Goal: Information Seeking & Learning: Check status

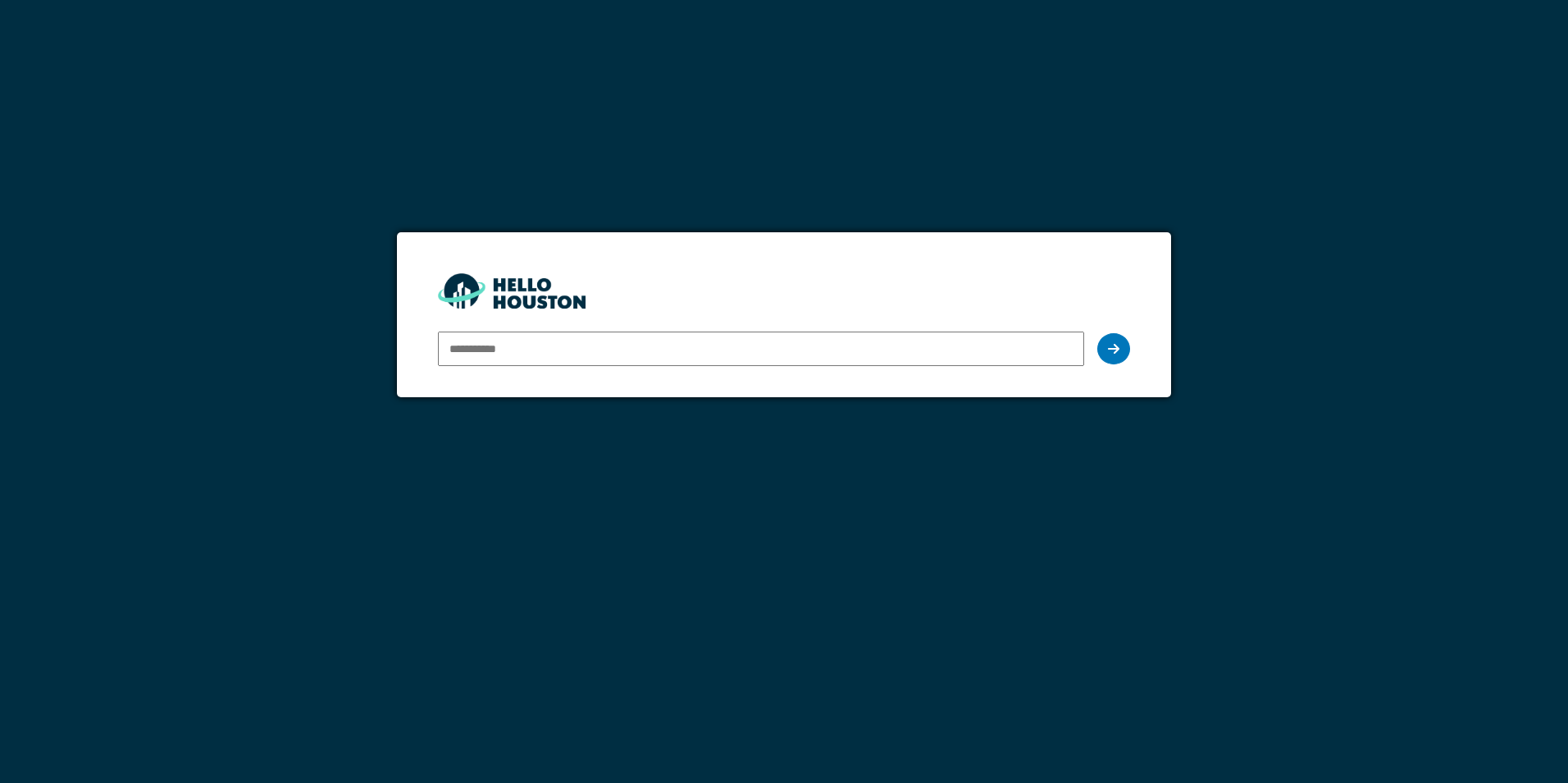
drag, startPoint x: 0, startPoint y: 0, endPoint x: 499, endPoint y: 357, distance: 613.6
click at [508, 368] on div at bounding box center [760, 348] width 646 height 48
click at [496, 351] on input "email" at bounding box center [760, 348] width 646 height 35
type input "**********"
click at [1114, 336] on div at bounding box center [1113, 348] width 33 height 31
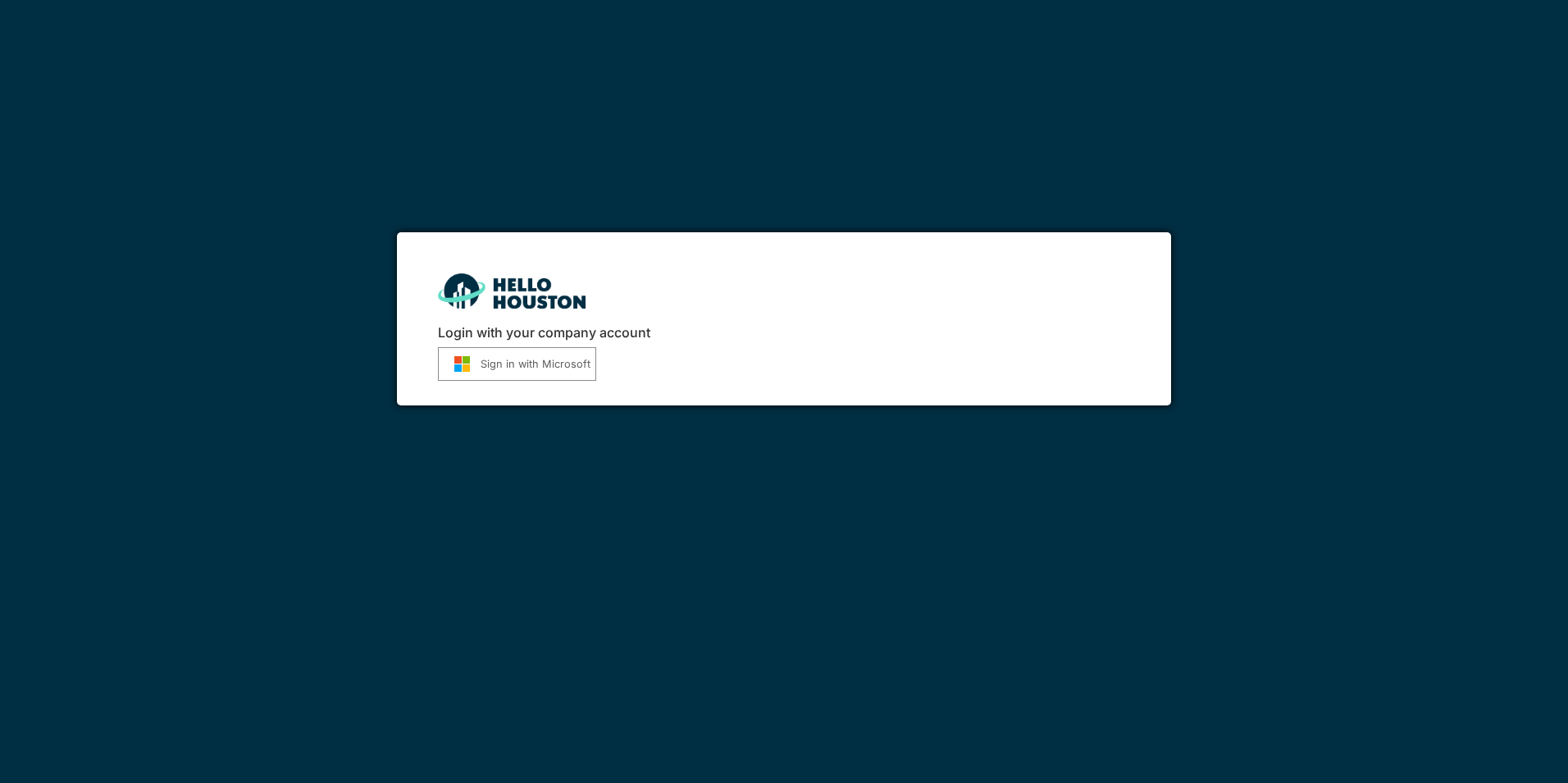
click at [475, 357] on img "submit" at bounding box center [461, 363] width 37 height 17
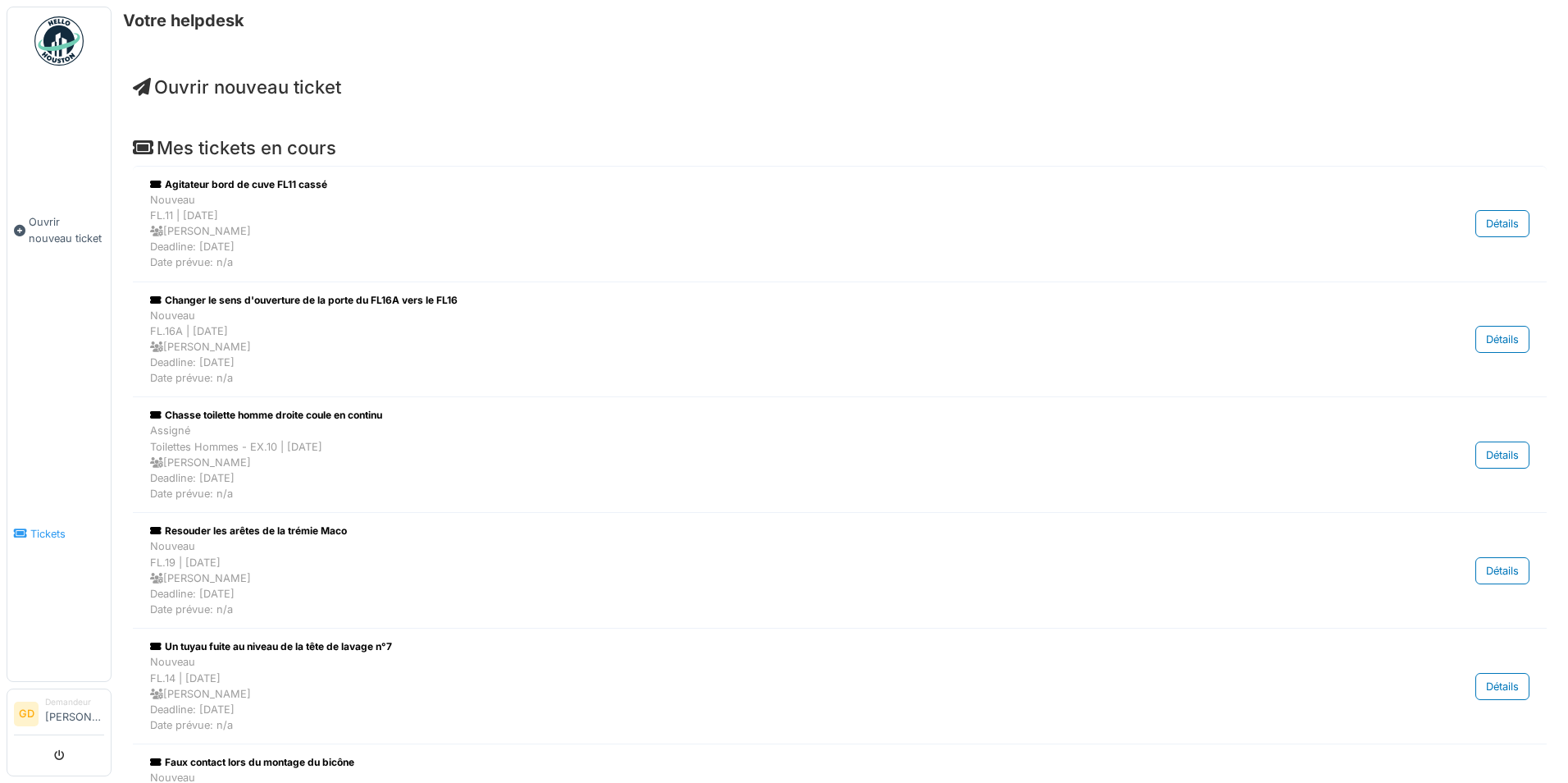
click at [55, 532] on link "Tickets" at bounding box center [59, 533] width 103 height 296
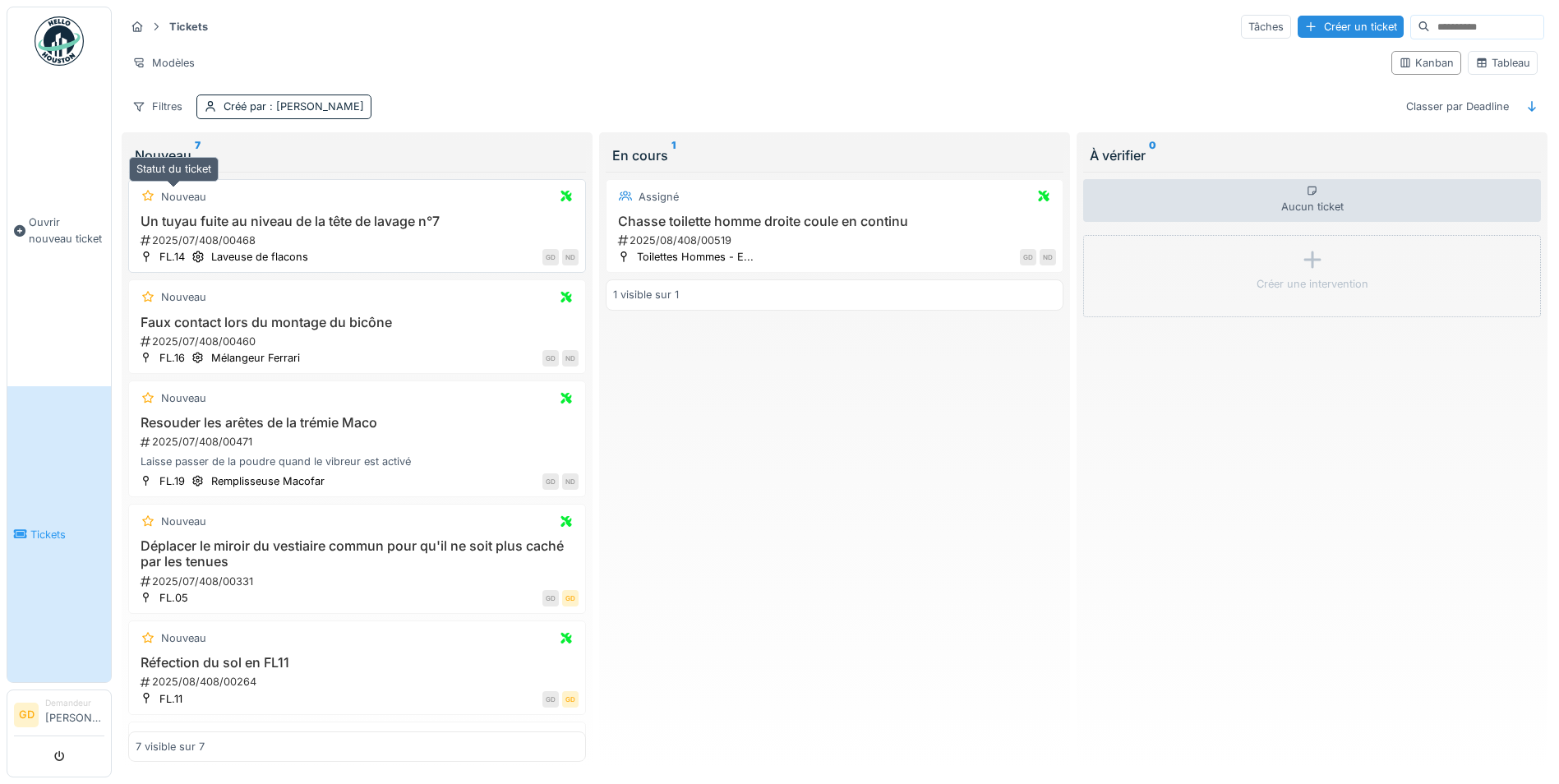
click at [150, 197] on icon at bounding box center [148, 196] width 12 height 11
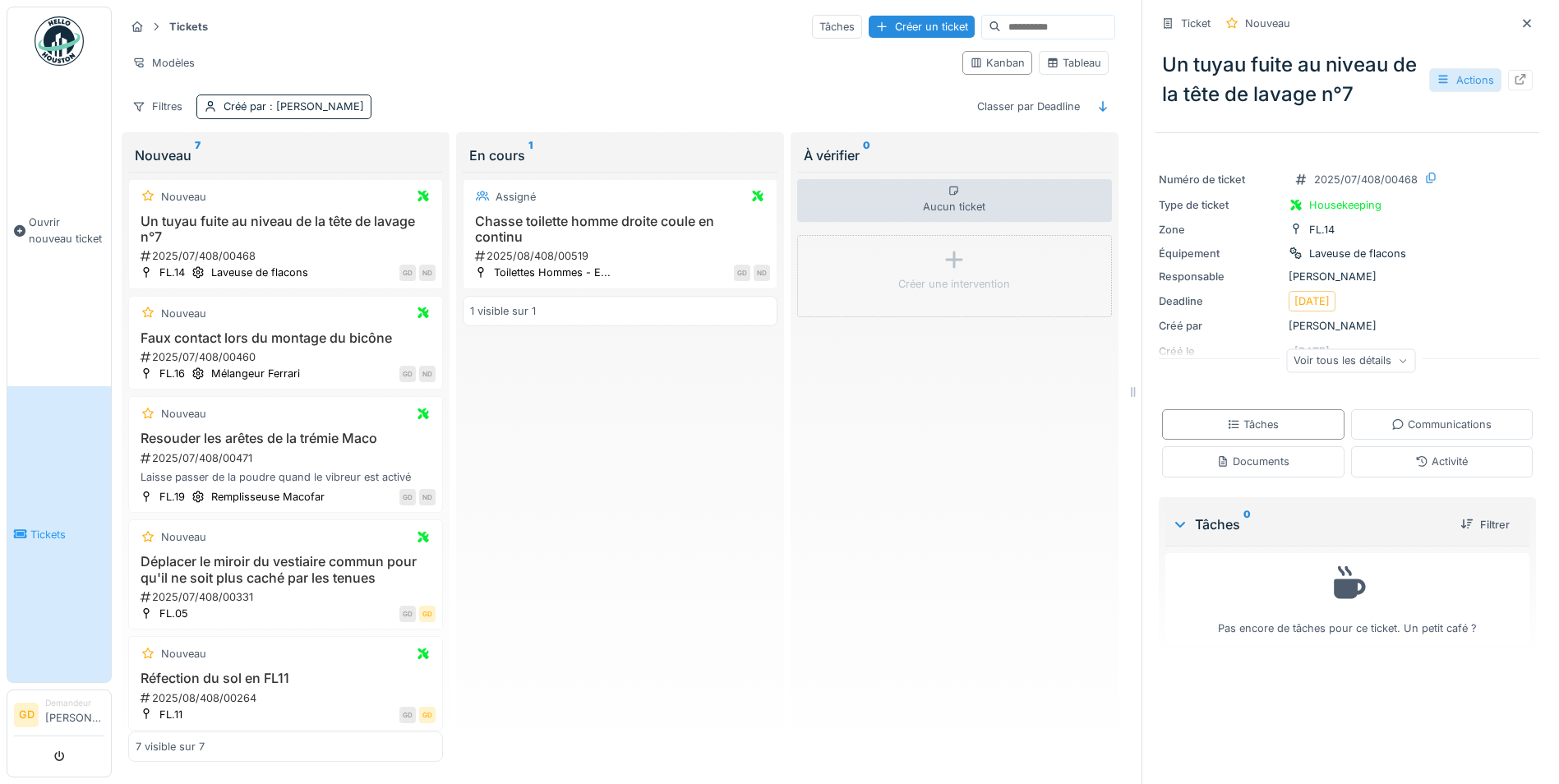
click at [1430, 85] on div "Actions" at bounding box center [1465, 80] width 73 height 24
click at [1429, 100] on div "Consulter les journaux d'activité" at bounding box center [1359, 116] width 211 height 33
click at [1426, 111] on div "Consulter les journaux d'activité" at bounding box center [1358, 116] width 202 height 25
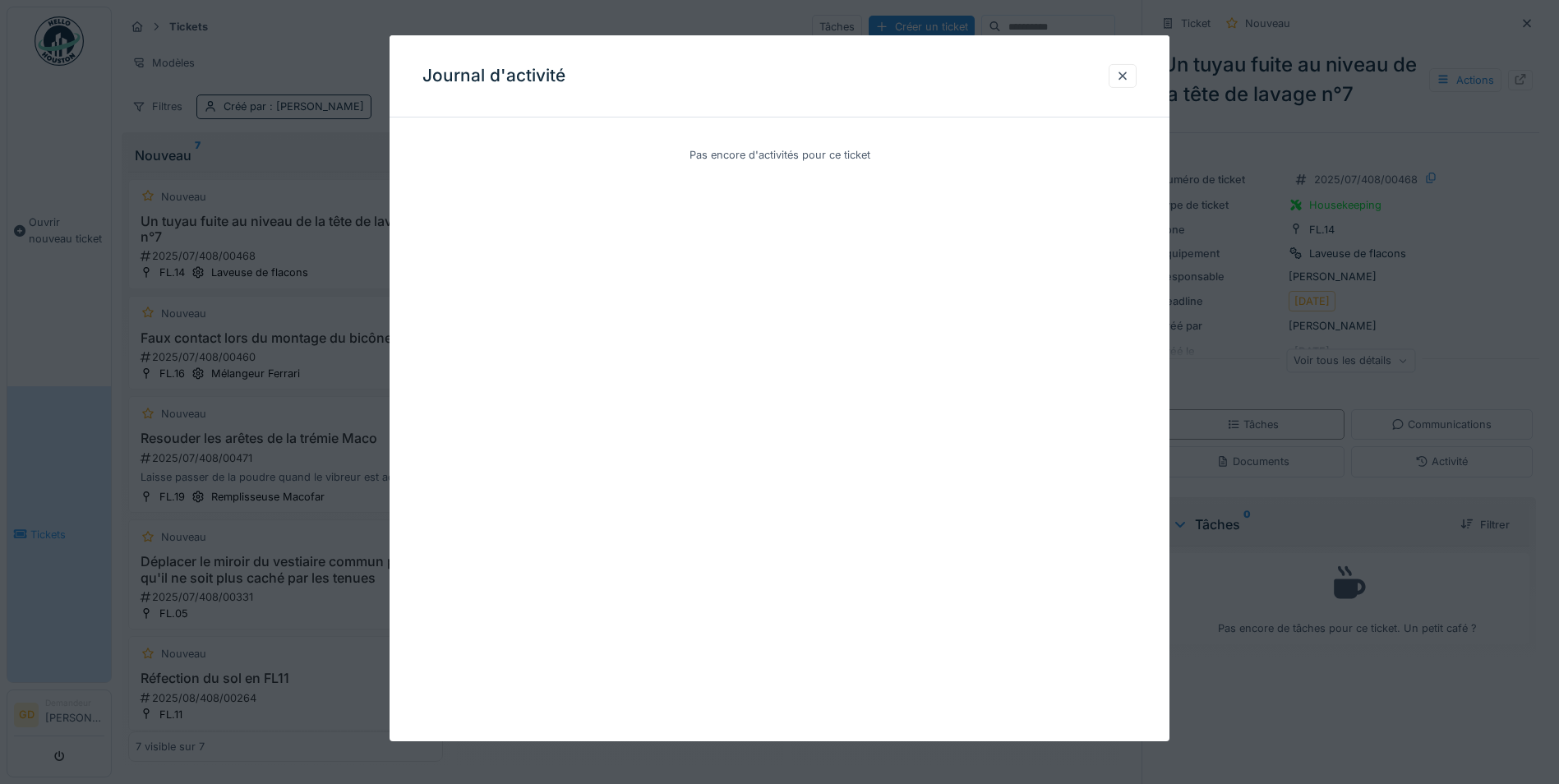
click at [1112, 78] on div "Journal d'activité" at bounding box center [780, 77] width 780 height 82
click at [1121, 79] on div at bounding box center [1123, 76] width 28 height 24
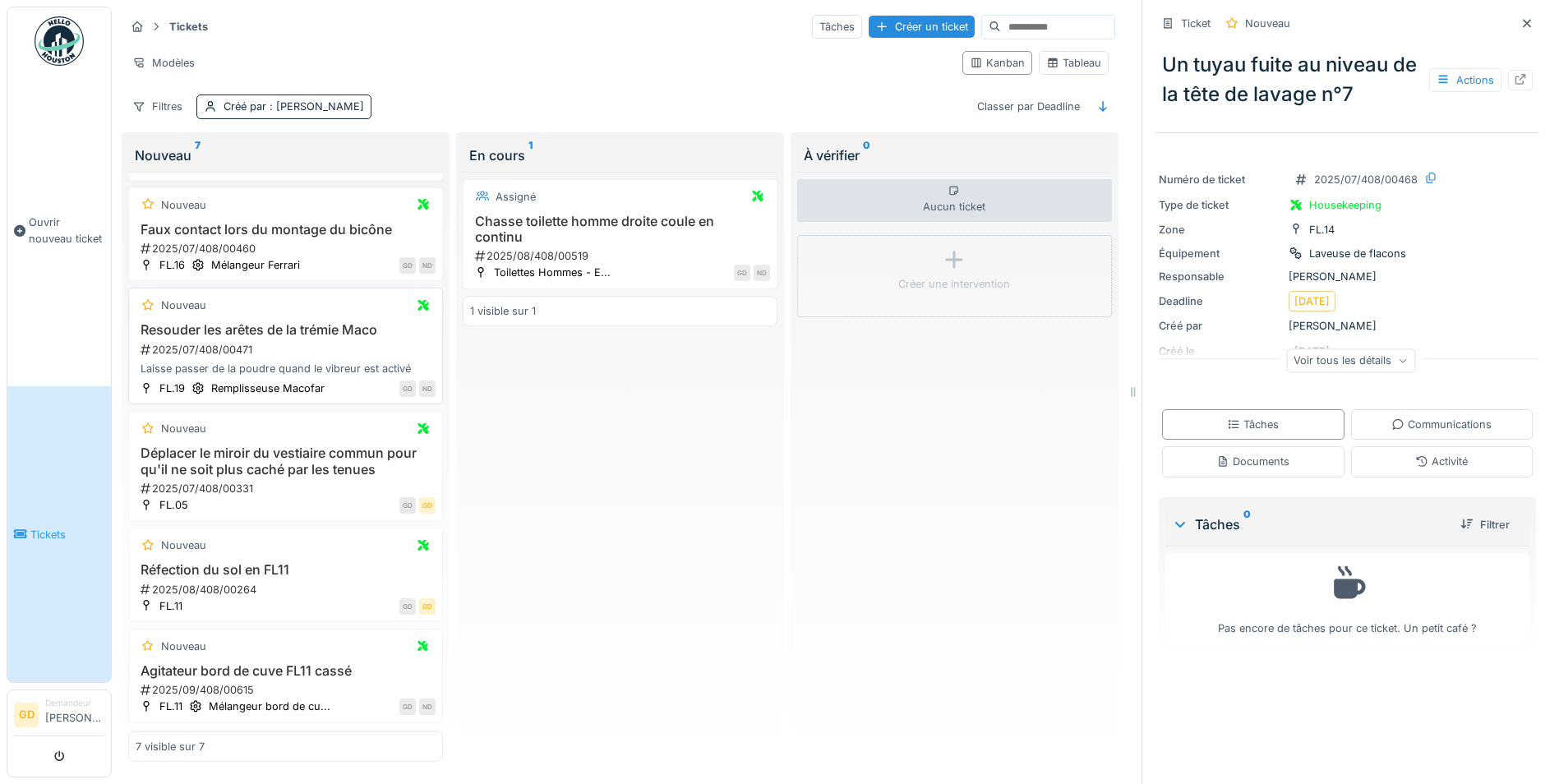
scroll to position [224, 0]
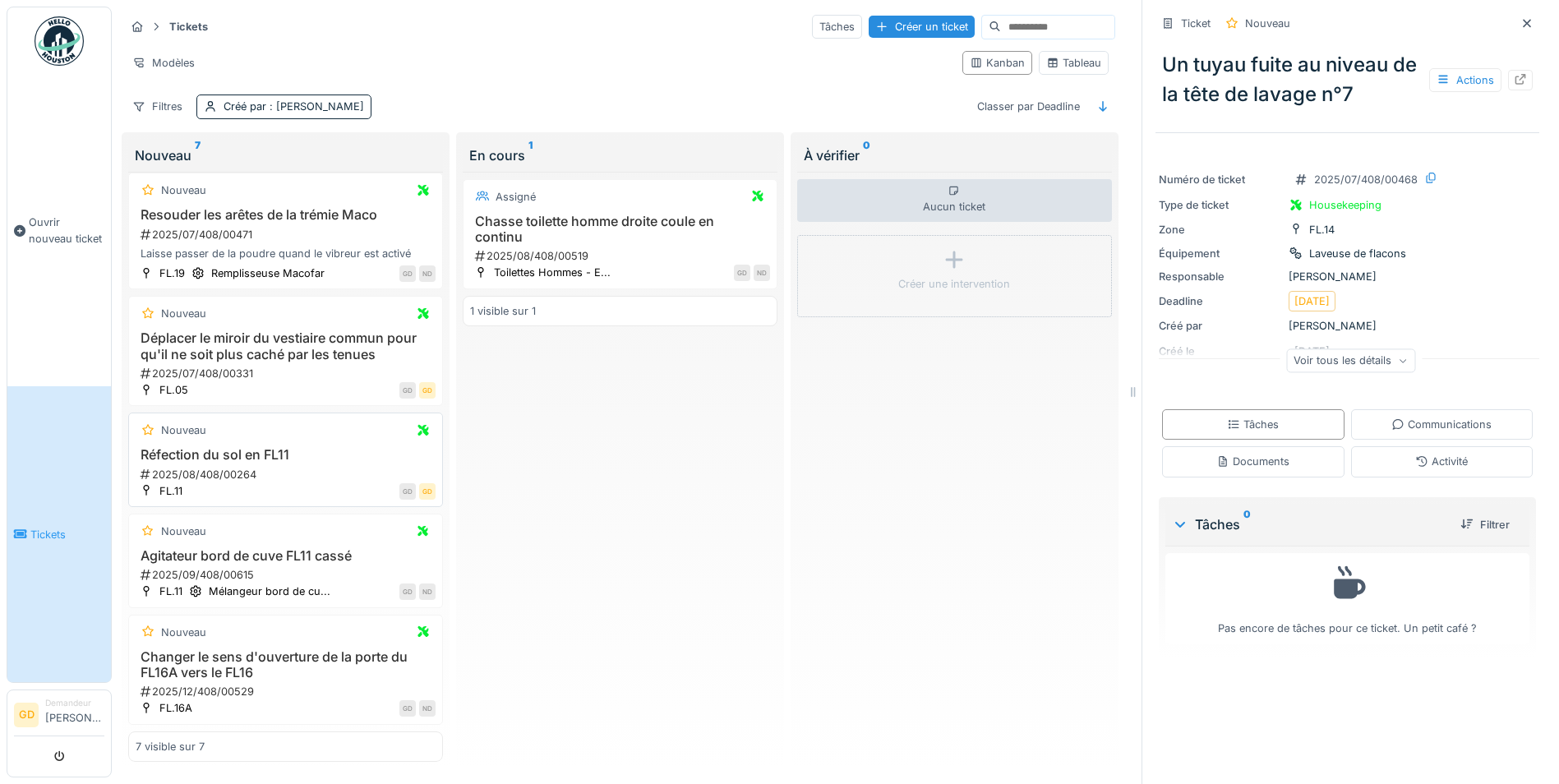
click at [308, 426] on div "Nouveau" at bounding box center [285, 429] width 300 height 21
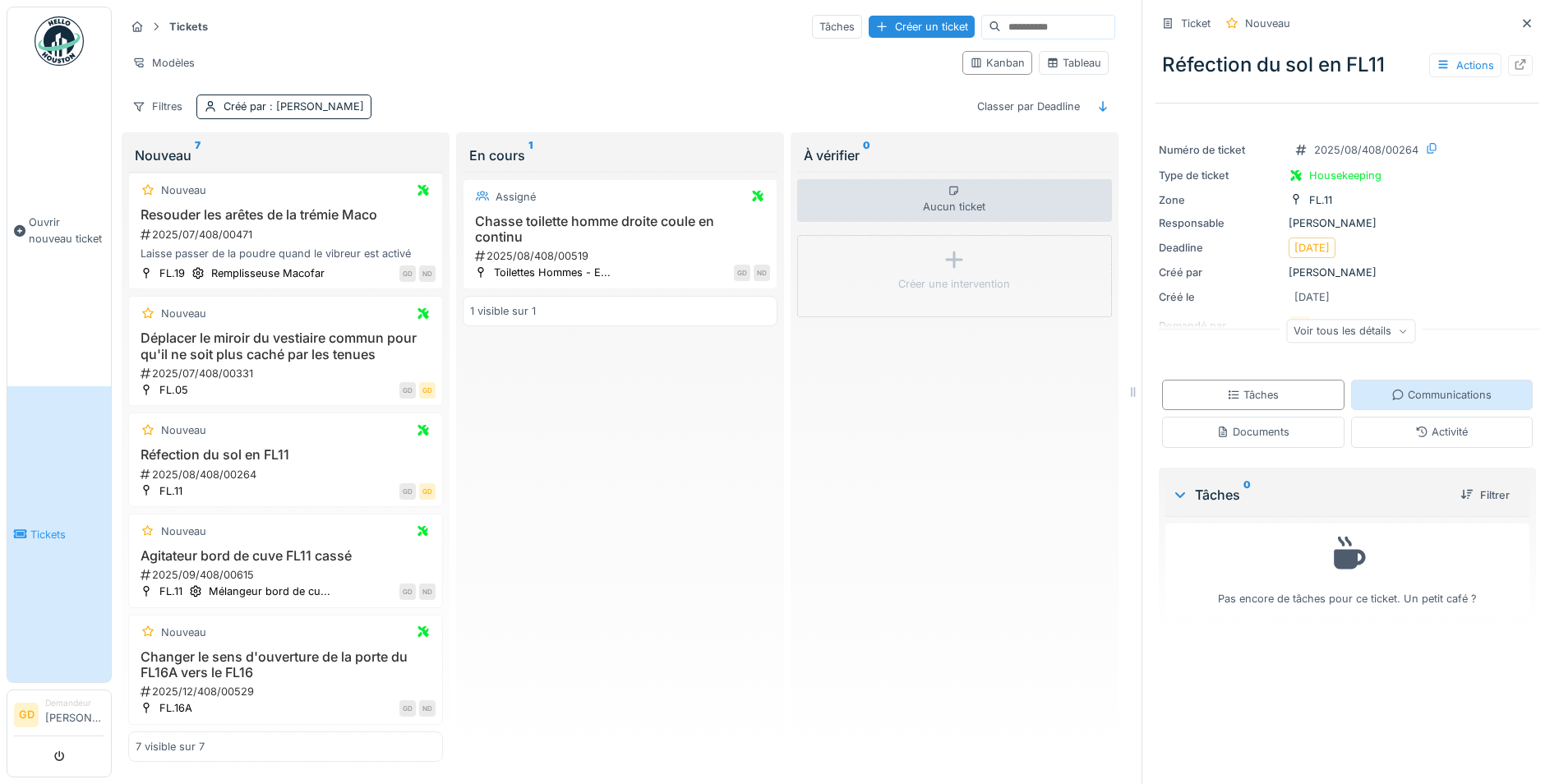
click at [1391, 387] on div "Communications" at bounding box center [1441, 394] width 100 height 16
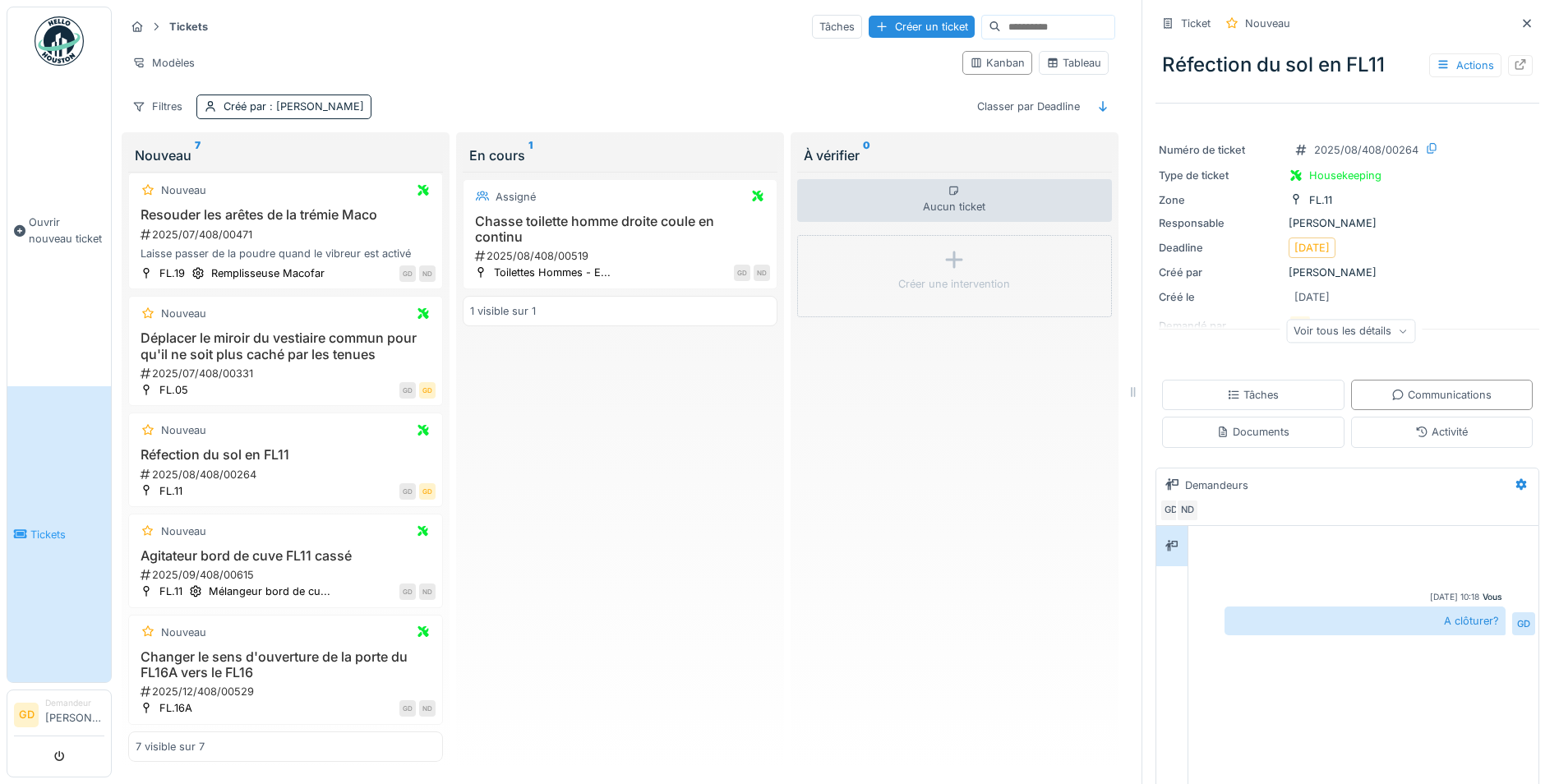
scroll to position [82, 0]
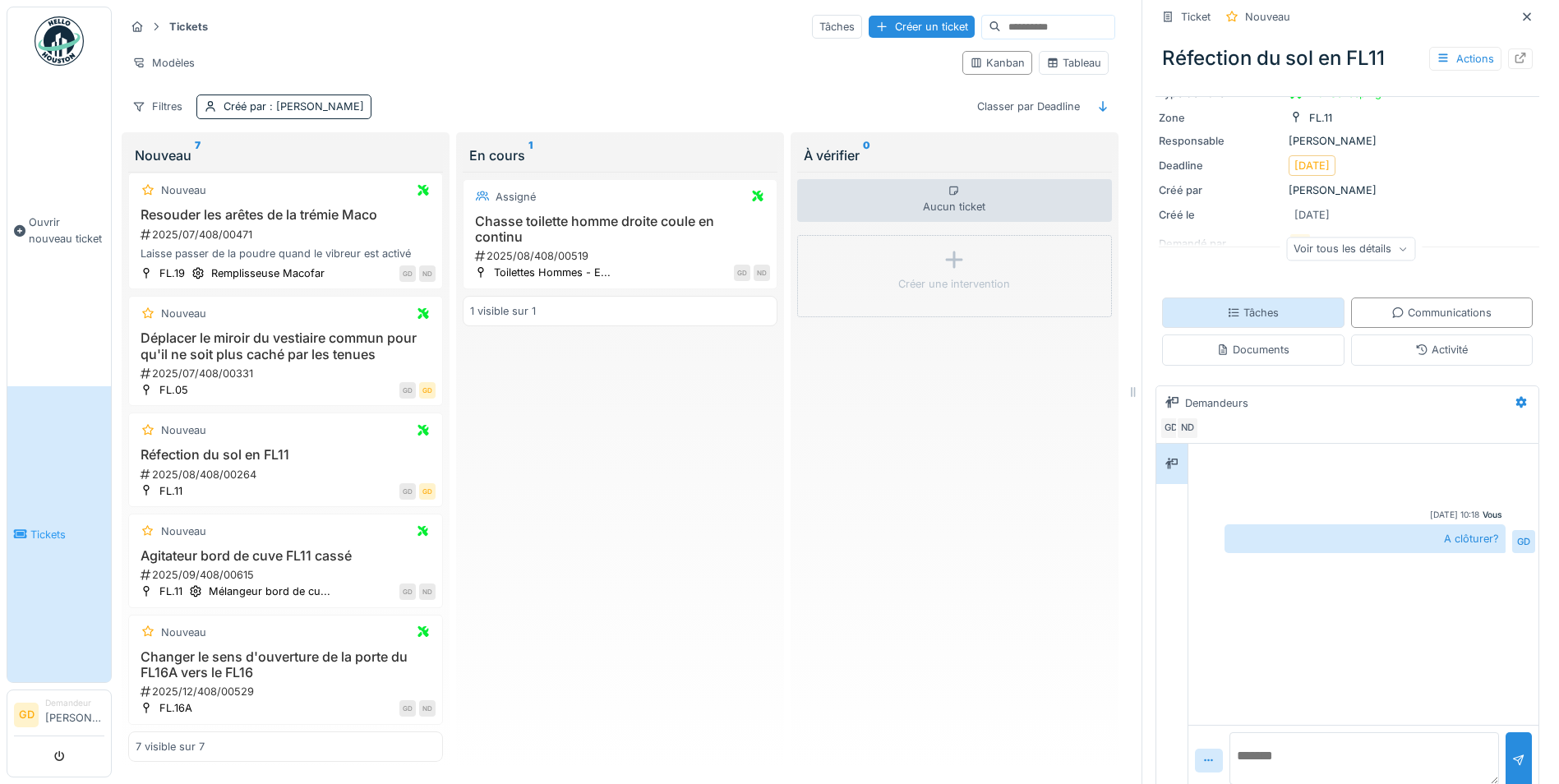
click at [1261, 305] on div "Tâches" at bounding box center [1253, 313] width 52 height 16
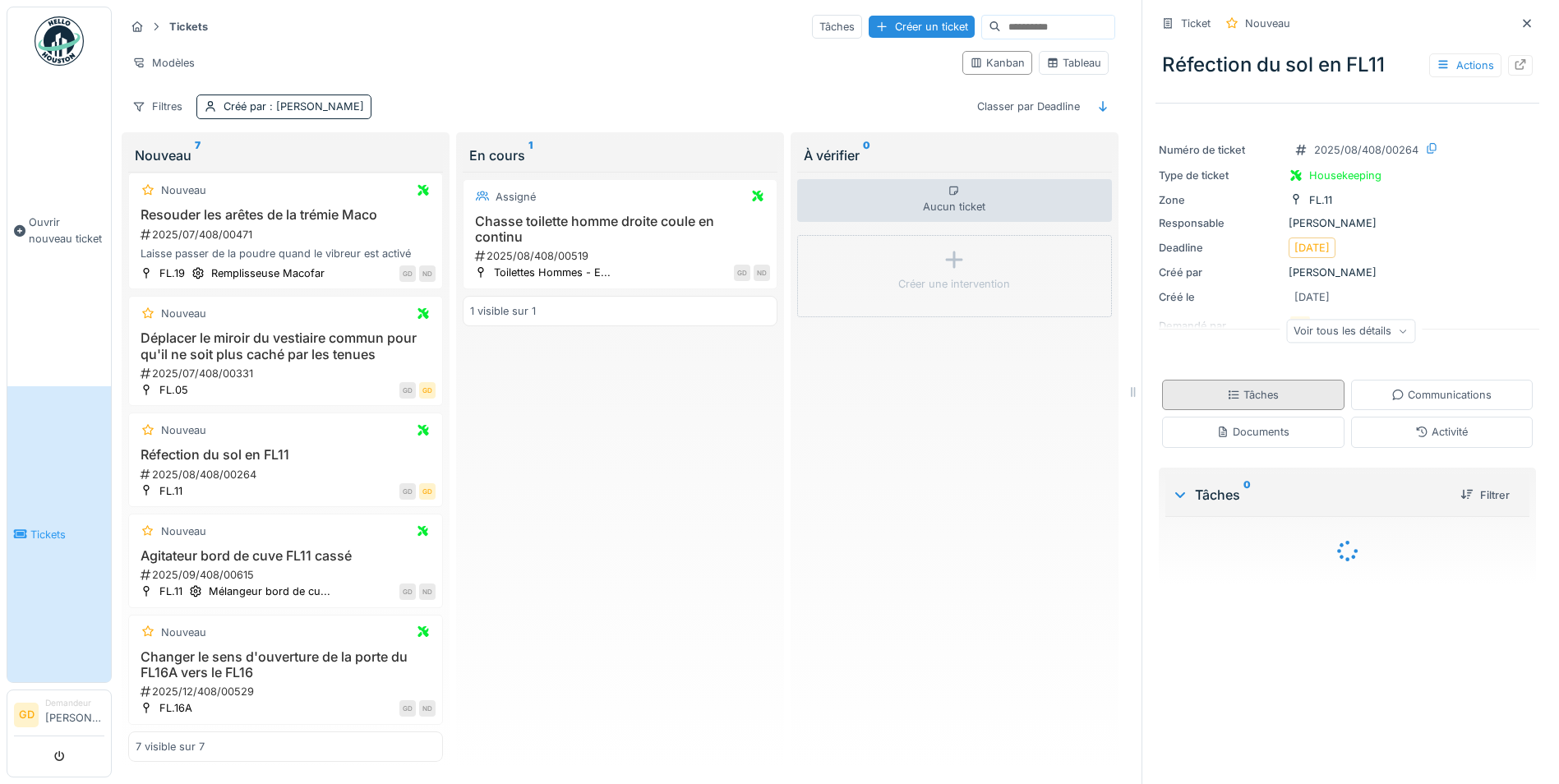
scroll to position [0, 0]
click at [64, 698] on li "Demandeur Geoffrey Deneubourg" at bounding box center [75, 714] width 60 height 36
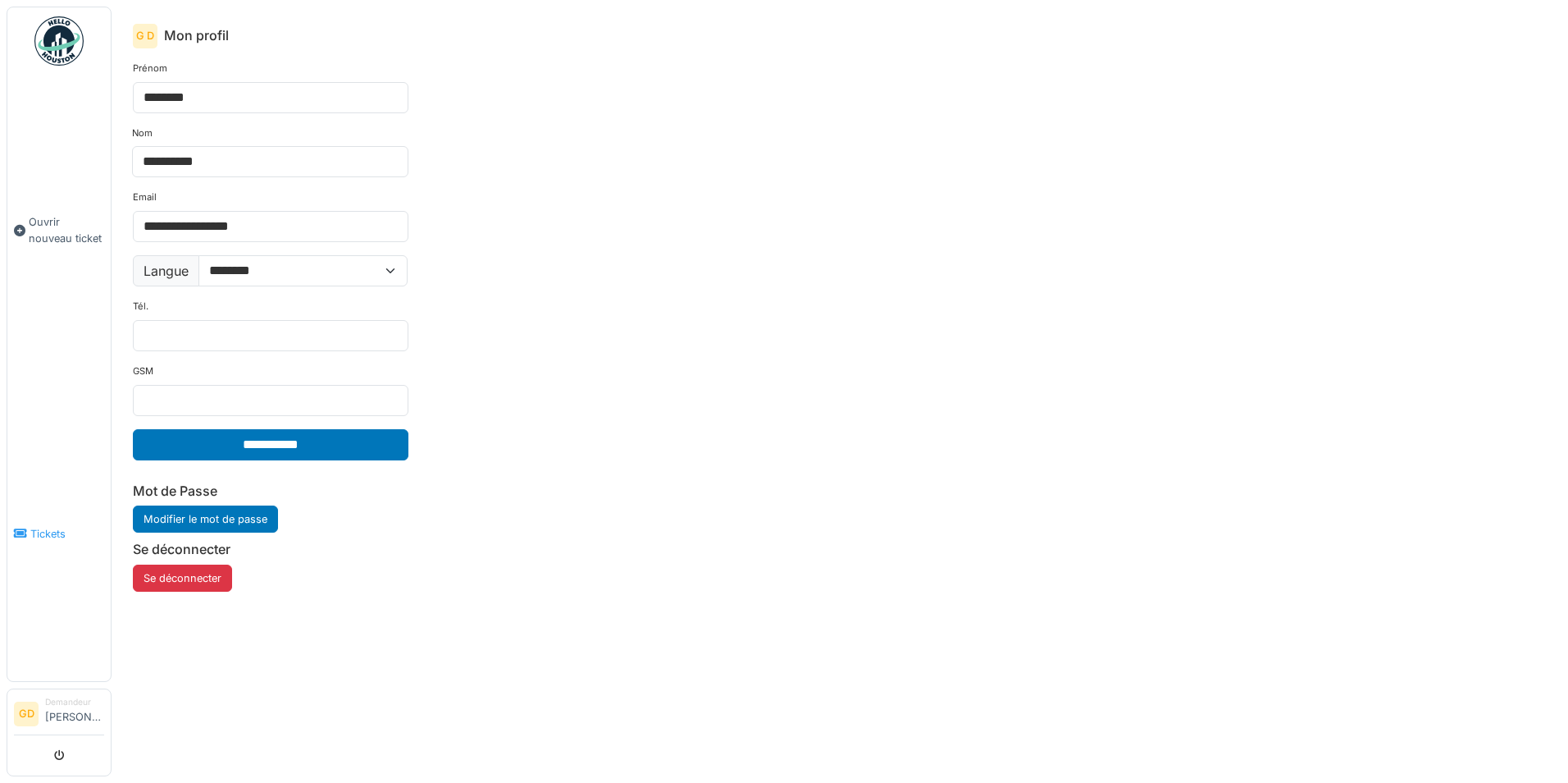
click at [50, 510] on link "Tickets" at bounding box center [59, 533] width 103 height 296
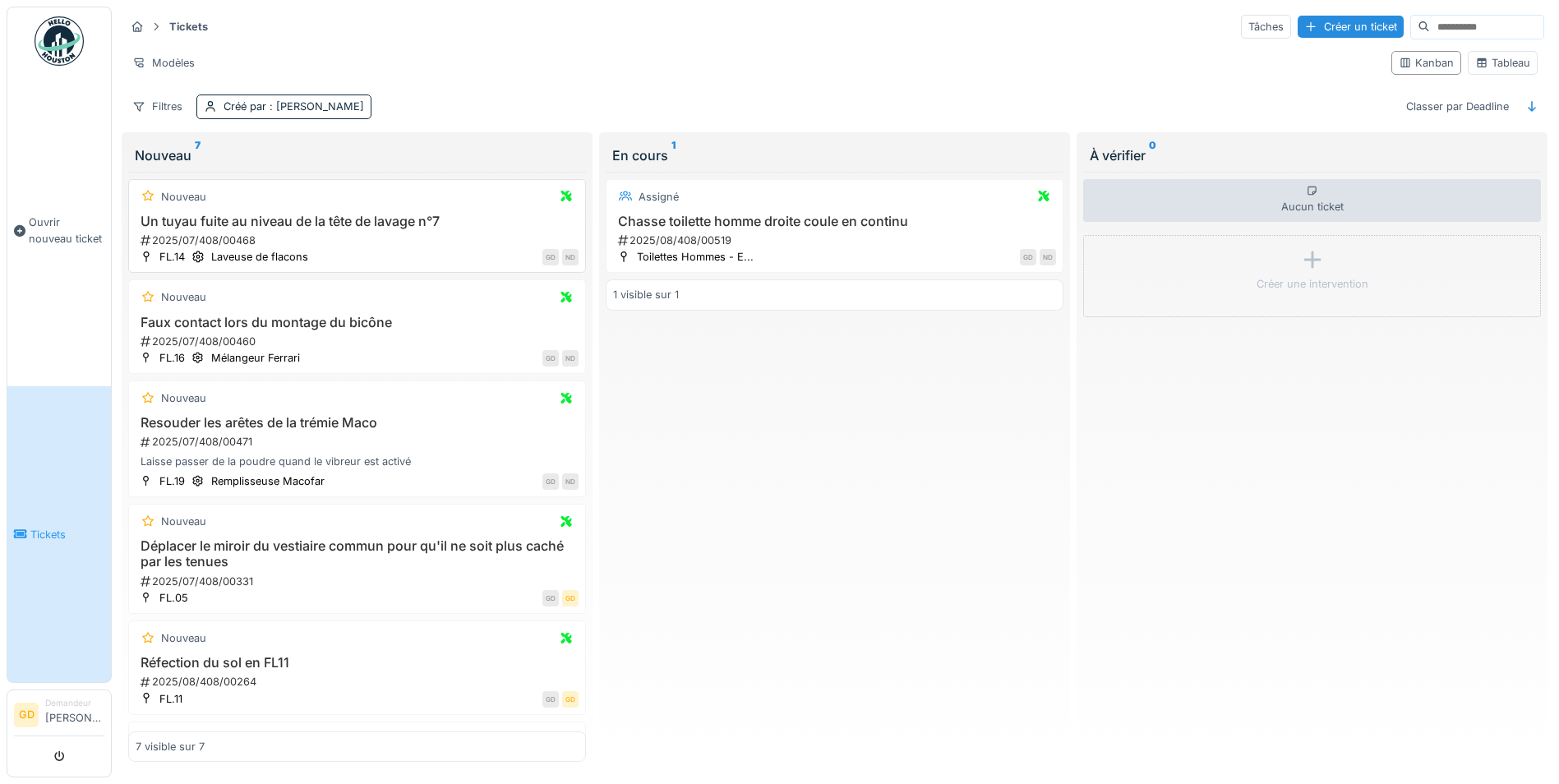
click at [259, 225] on h3 "Un tuyau fuite au niveau de la tête de lavage n°7" at bounding box center [357, 222] width 443 height 16
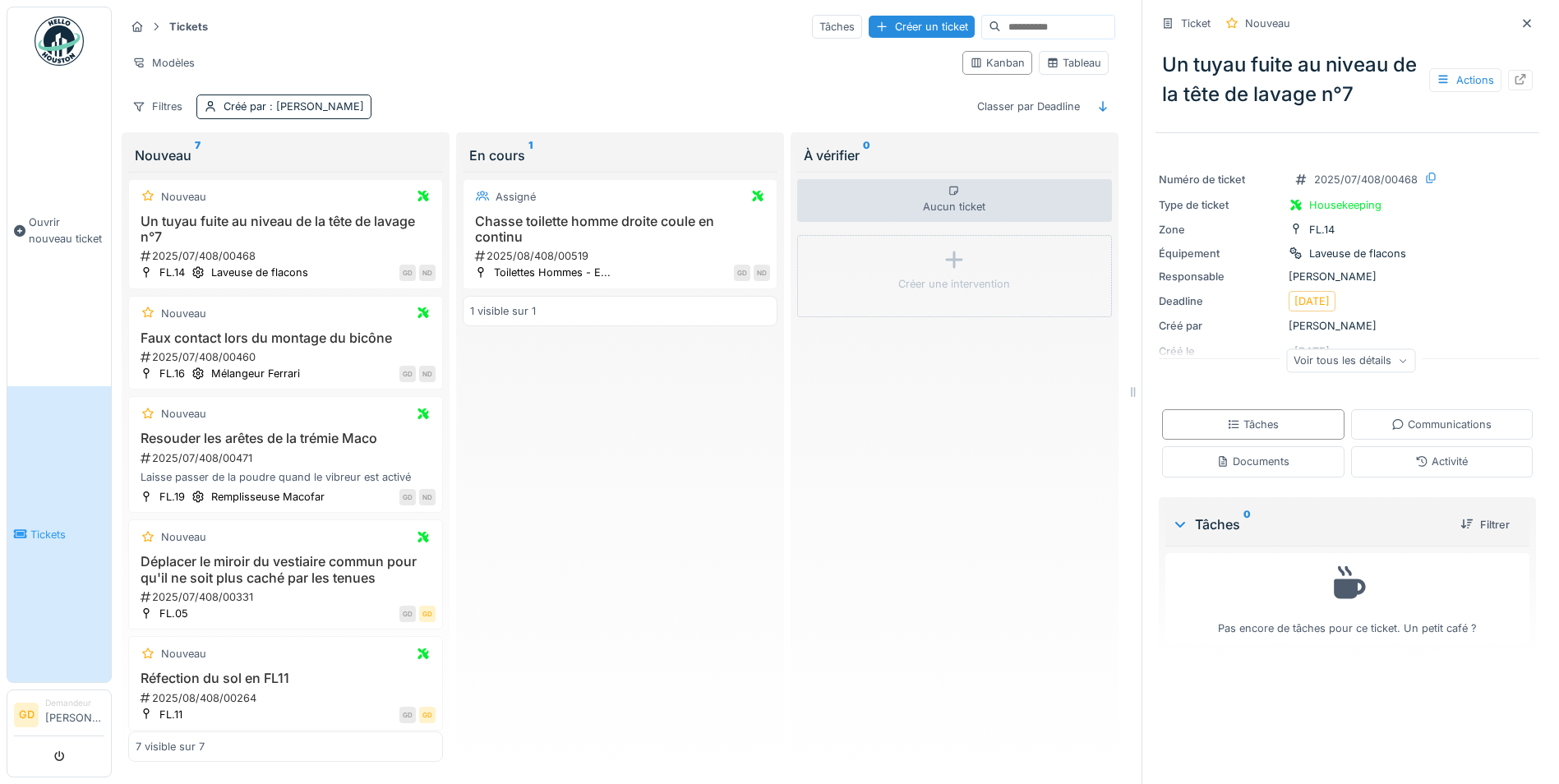
scroll to position [12, 0]
click at [1377, 348] on div "Voir tous les détails" at bounding box center [1351, 360] width 129 height 24
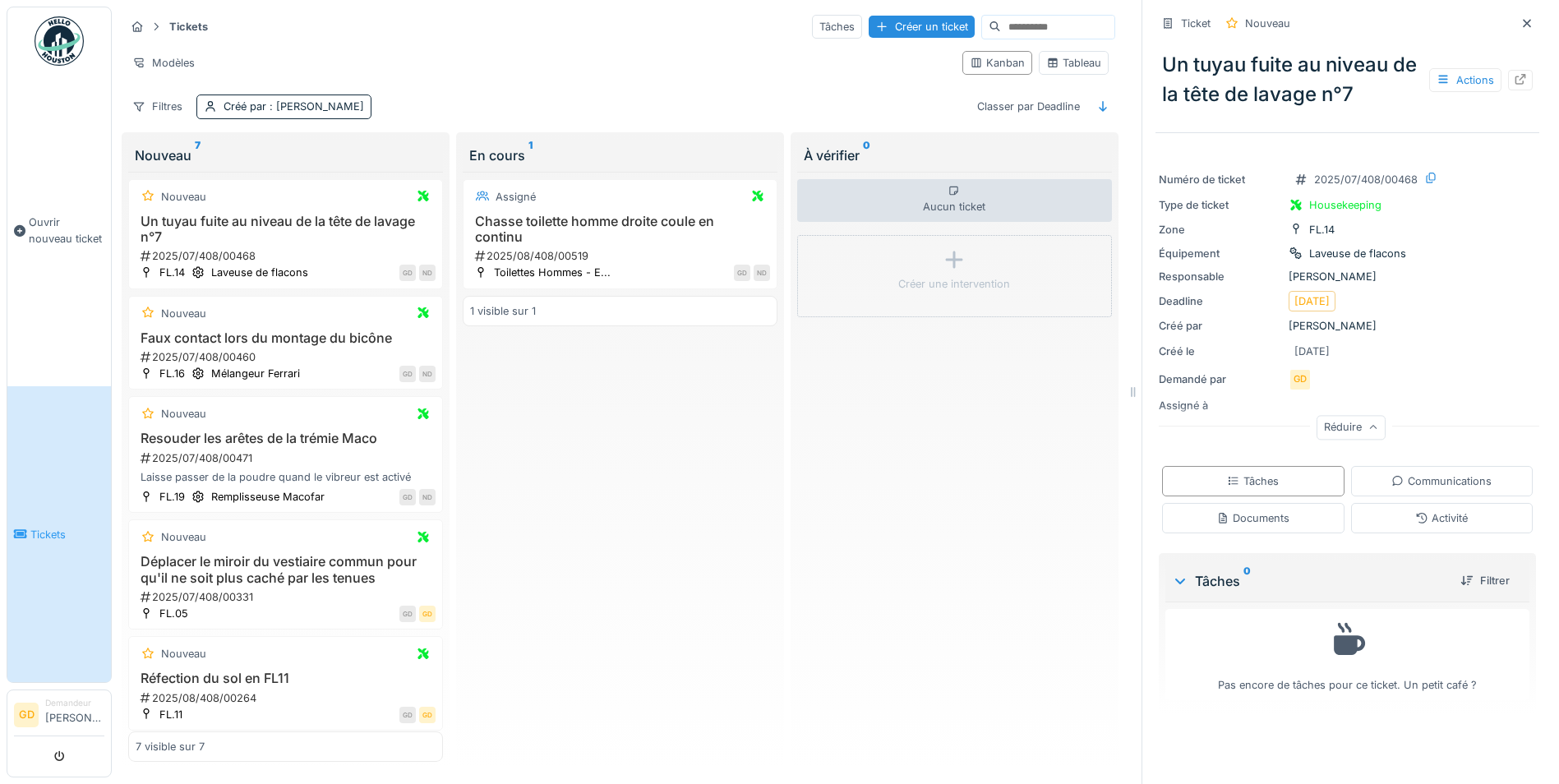
drag, startPoint x: 1276, startPoint y: 339, endPoint x: 1348, endPoint y: 348, distance: 72.6
click at [1348, 348] on div "Créé le 04/07/2025" at bounding box center [1346, 351] width 377 height 21
drag, startPoint x: 1348, startPoint y: 345, endPoint x: 1277, endPoint y: 342, distance: 71.1
click at [1277, 342] on div "Créé le 04/07/2025" at bounding box center [1346, 351] width 377 height 21
drag, startPoint x: 1288, startPoint y: 341, endPoint x: 1315, endPoint y: 341, distance: 27.0
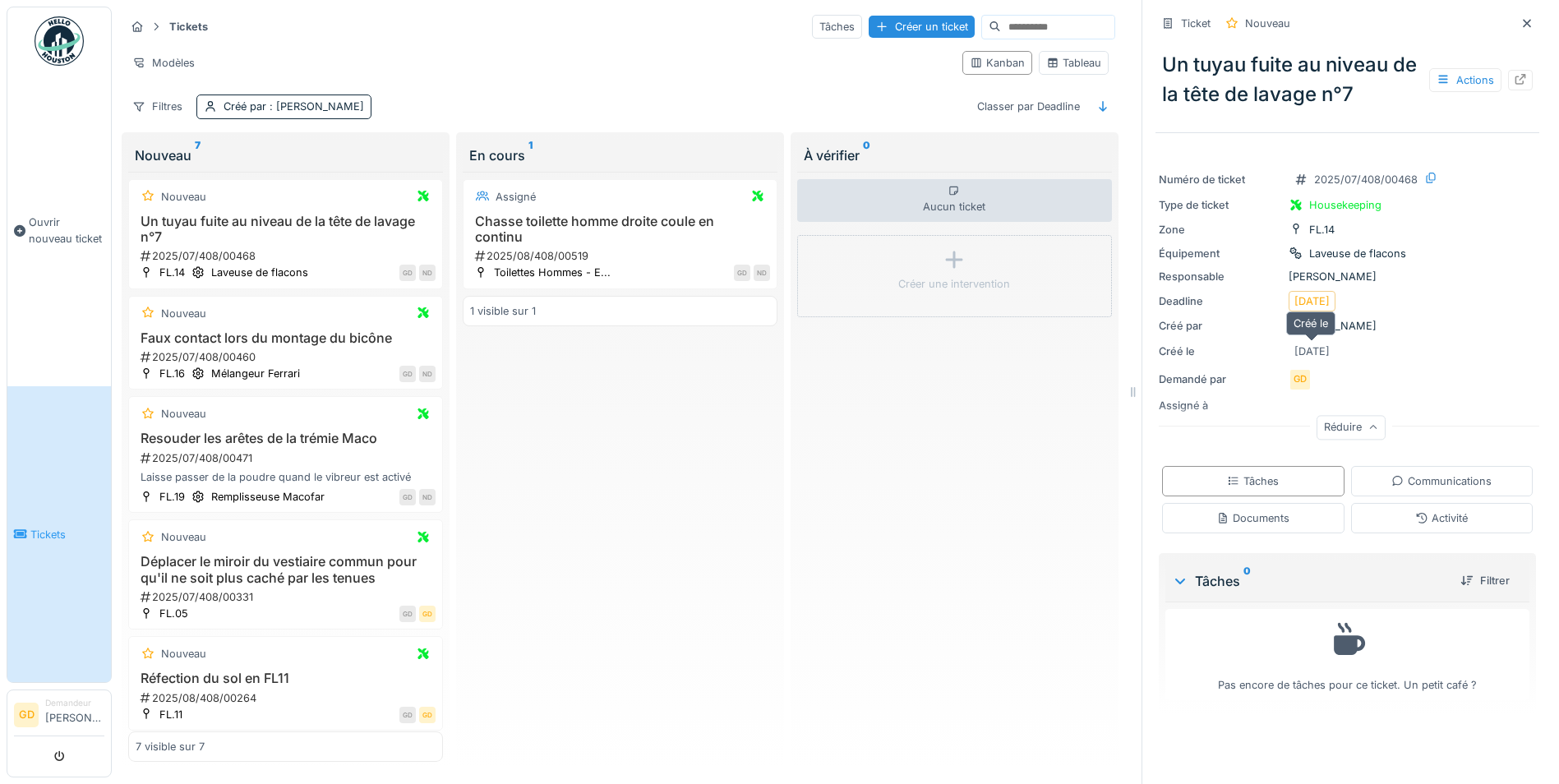
click at [1299, 344] on div "04/07/2025" at bounding box center [1312, 352] width 36 height 16
click at [1315, 344] on div "04/07/2025" at bounding box center [1312, 352] width 36 height 16
click at [231, 309] on div "Nouveau" at bounding box center [285, 313] width 300 height 21
click at [254, 411] on div "Nouveau" at bounding box center [285, 413] width 300 height 21
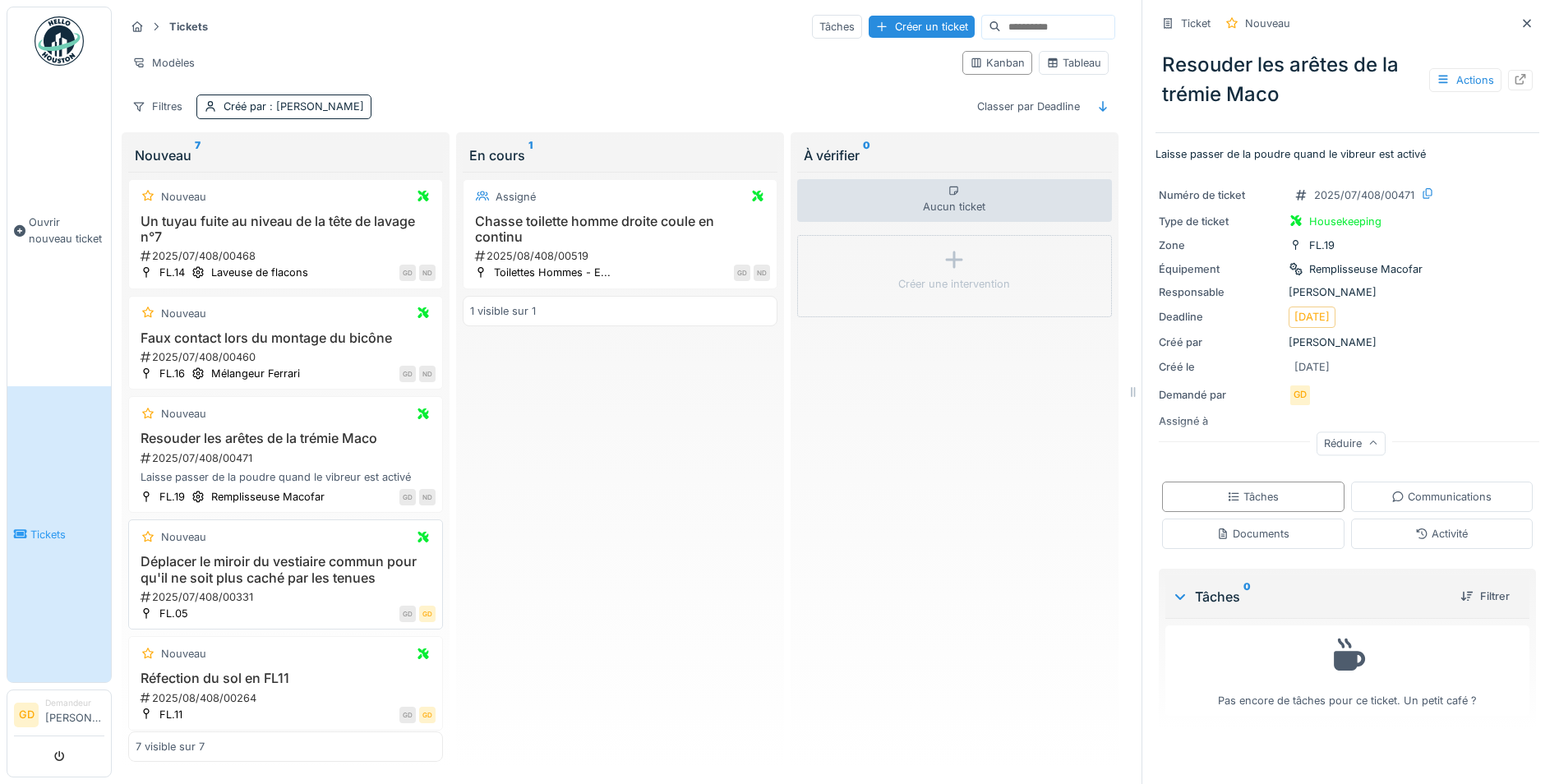
click at [296, 553] on h3 "Déplacer le miroir du vestiaire commun pour qu'il ne soit plus caché par les te…" at bounding box center [285, 568] width 300 height 31
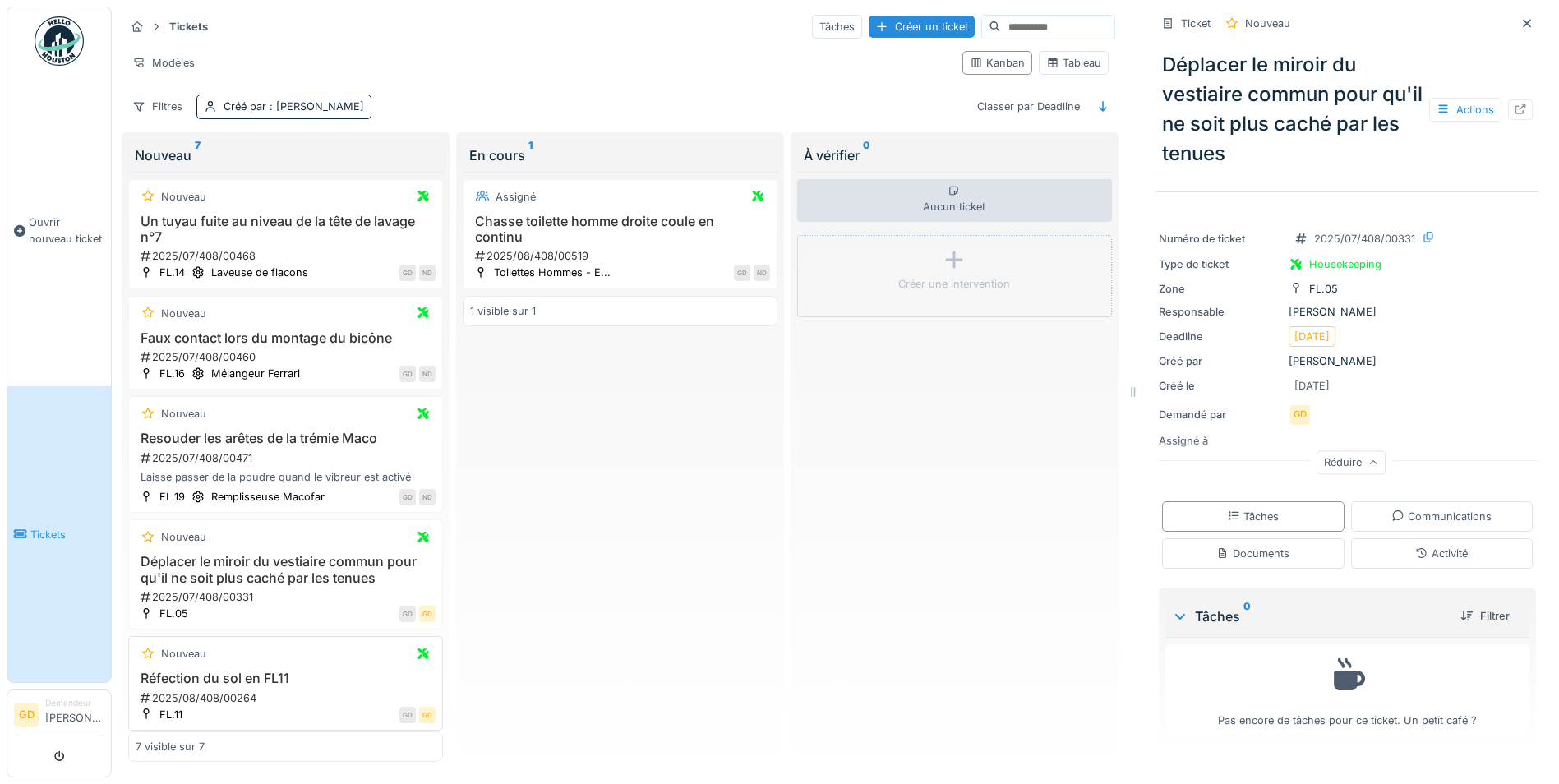
click at [271, 653] on div "Nouveau Réfection du sol en FL11 2025/08/408/00264 FL.11 GD GD" at bounding box center [285, 683] width 315 height 94
click at [1514, 103] on icon at bounding box center [1520, 108] width 13 height 11
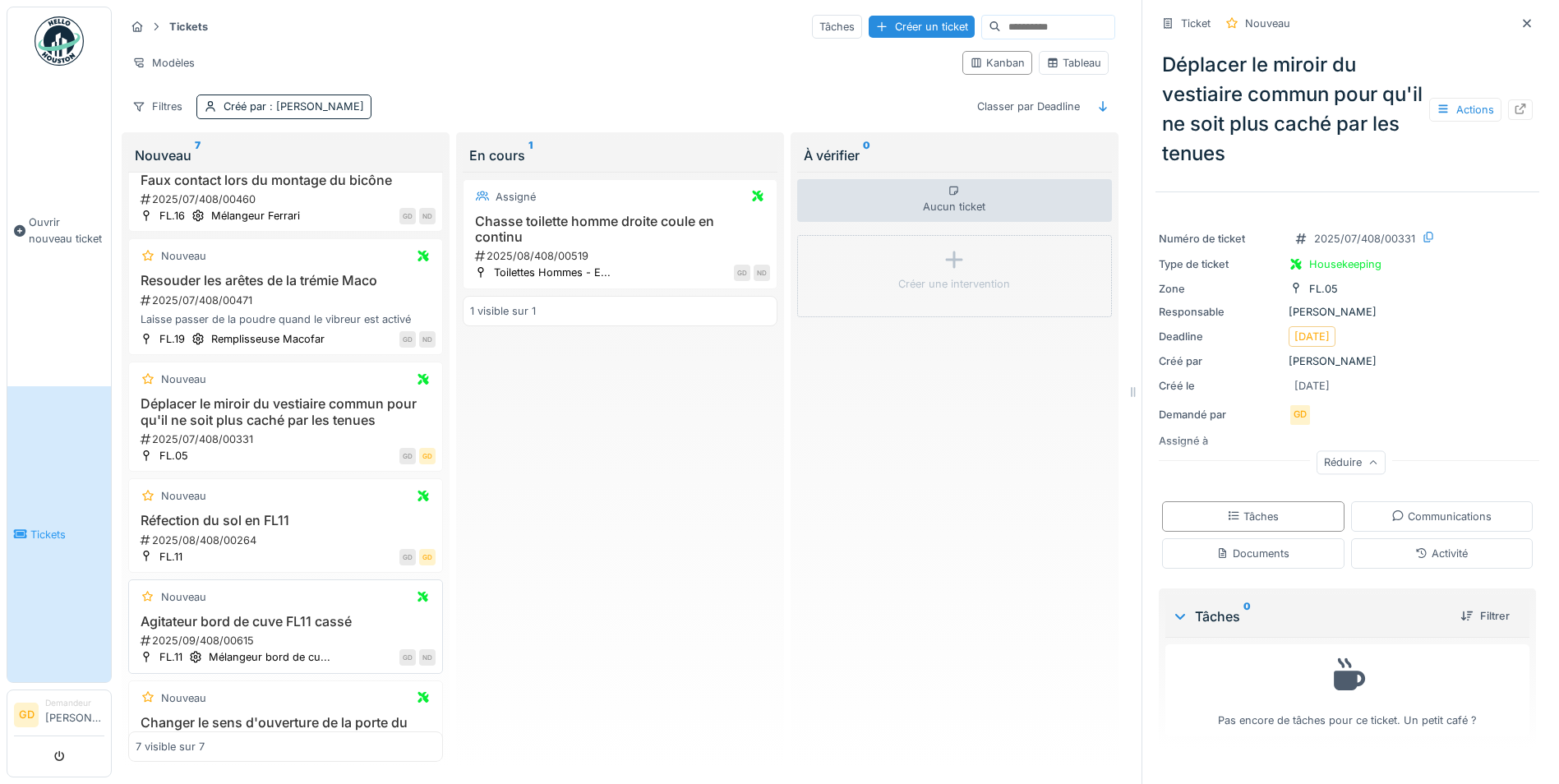
scroll to position [164, 0]
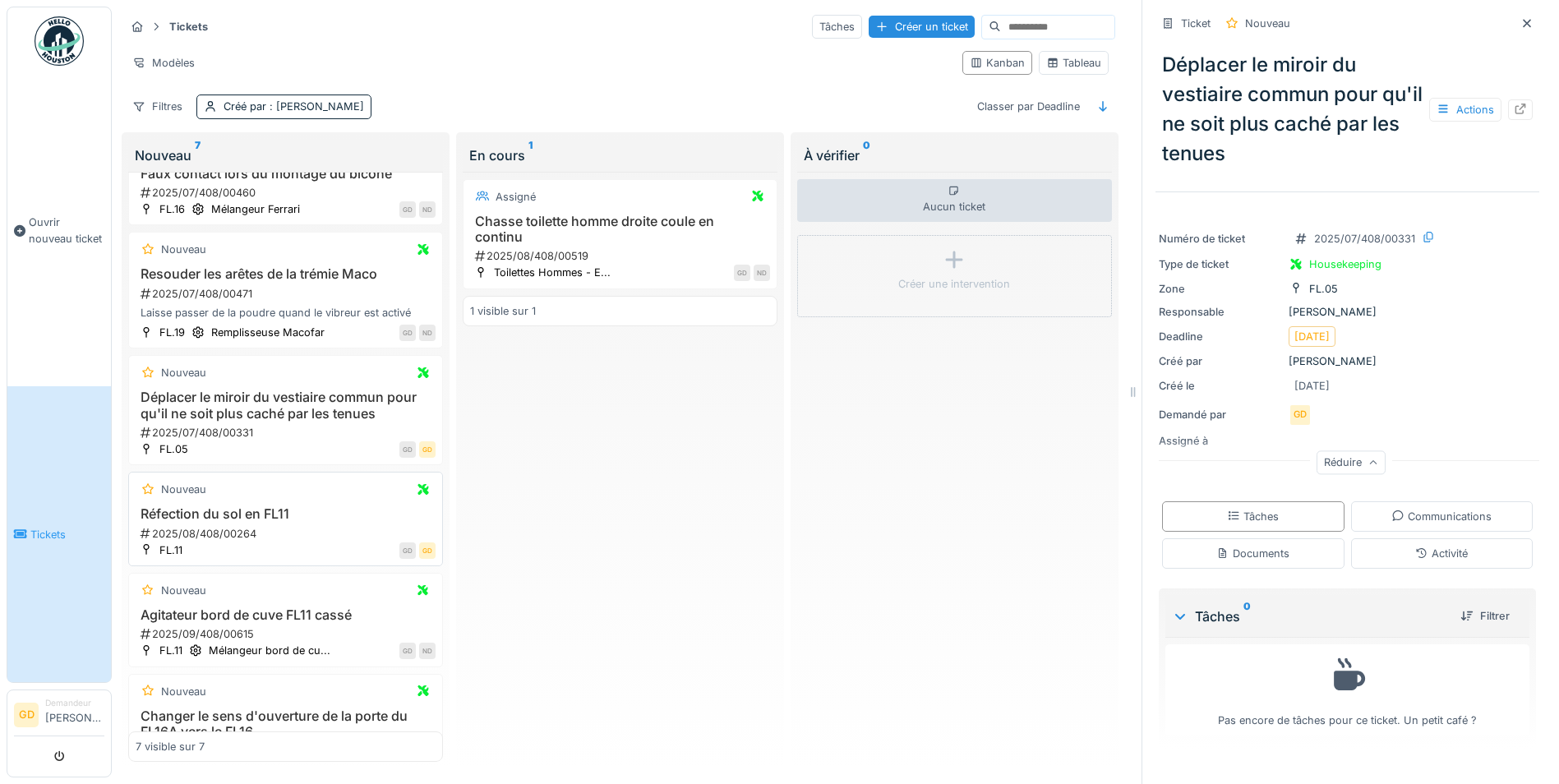
click at [239, 526] on div "2025/08/408/00264" at bounding box center [287, 534] width 296 height 16
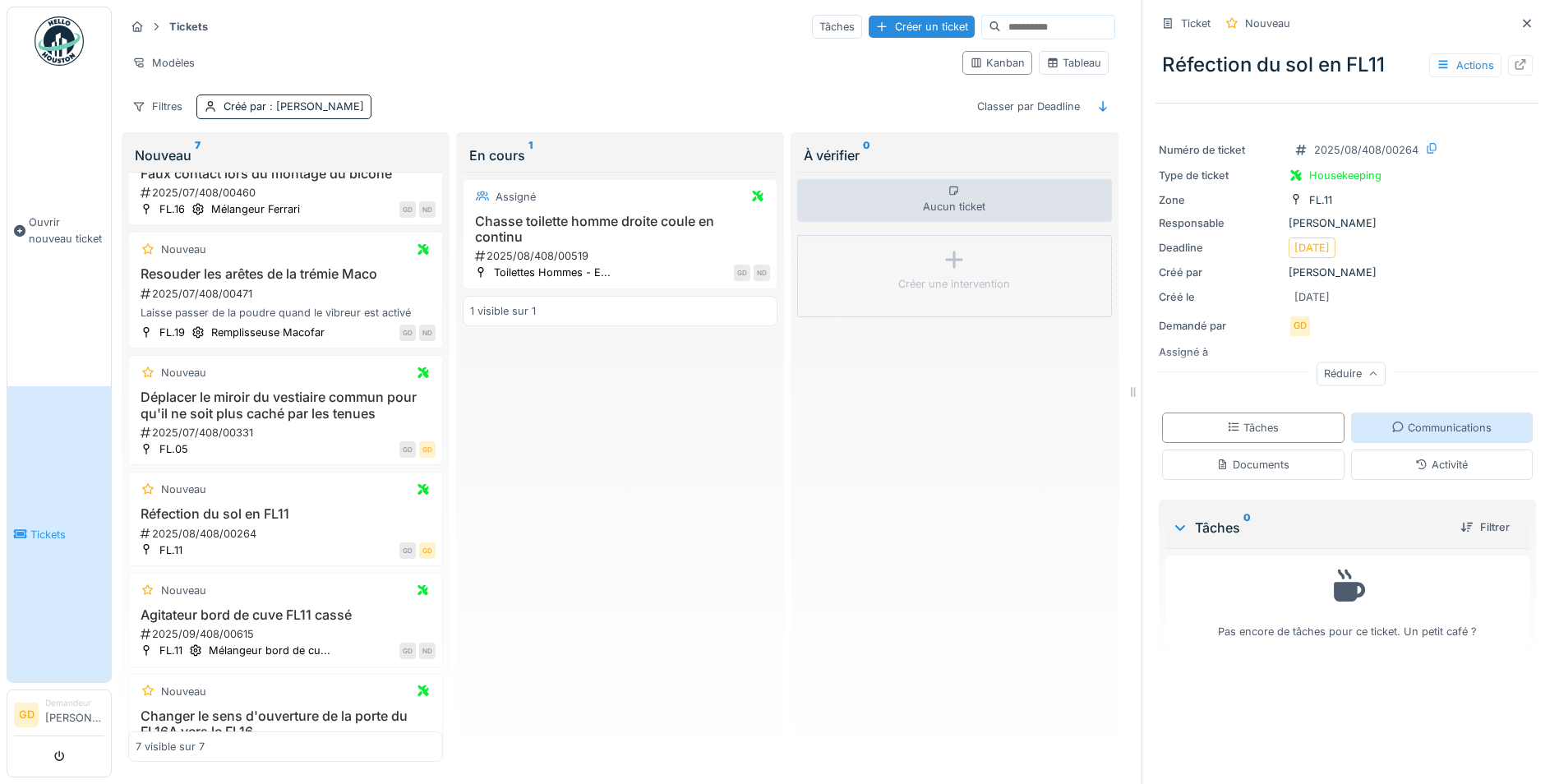
click at [1394, 423] on div "Communications" at bounding box center [1442, 427] width 182 height 31
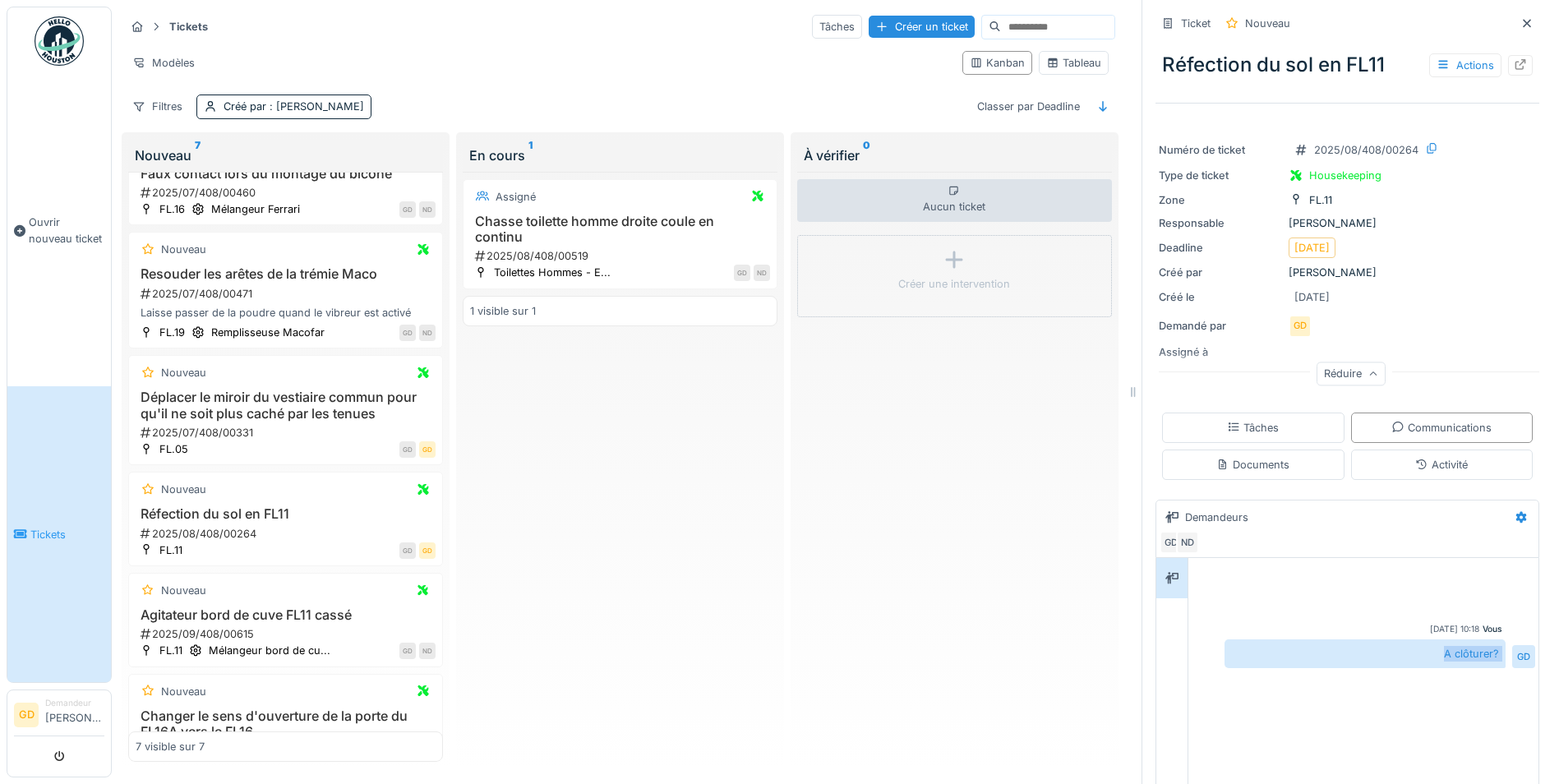
drag, startPoint x: 1412, startPoint y: 650, endPoint x: 1484, endPoint y: 646, distance: 72.1
click at [1484, 646] on div "A clôturer? GD" at bounding box center [1380, 653] width 310 height 29
drag, startPoint x: 1484, startPoint y: 646, endPoint x: 1467, endPoint y: 656, distance: 19.7
click at [1467, 656] on div "Vous 05/08/2025 10:18 A clôturer? GD" at bounding box center [1363, 615] width 350 height 116
drag, startPoint x: 1381, startPoint y: 633, endPoint x: 1450, endPoint y: 633, distance: 69.0
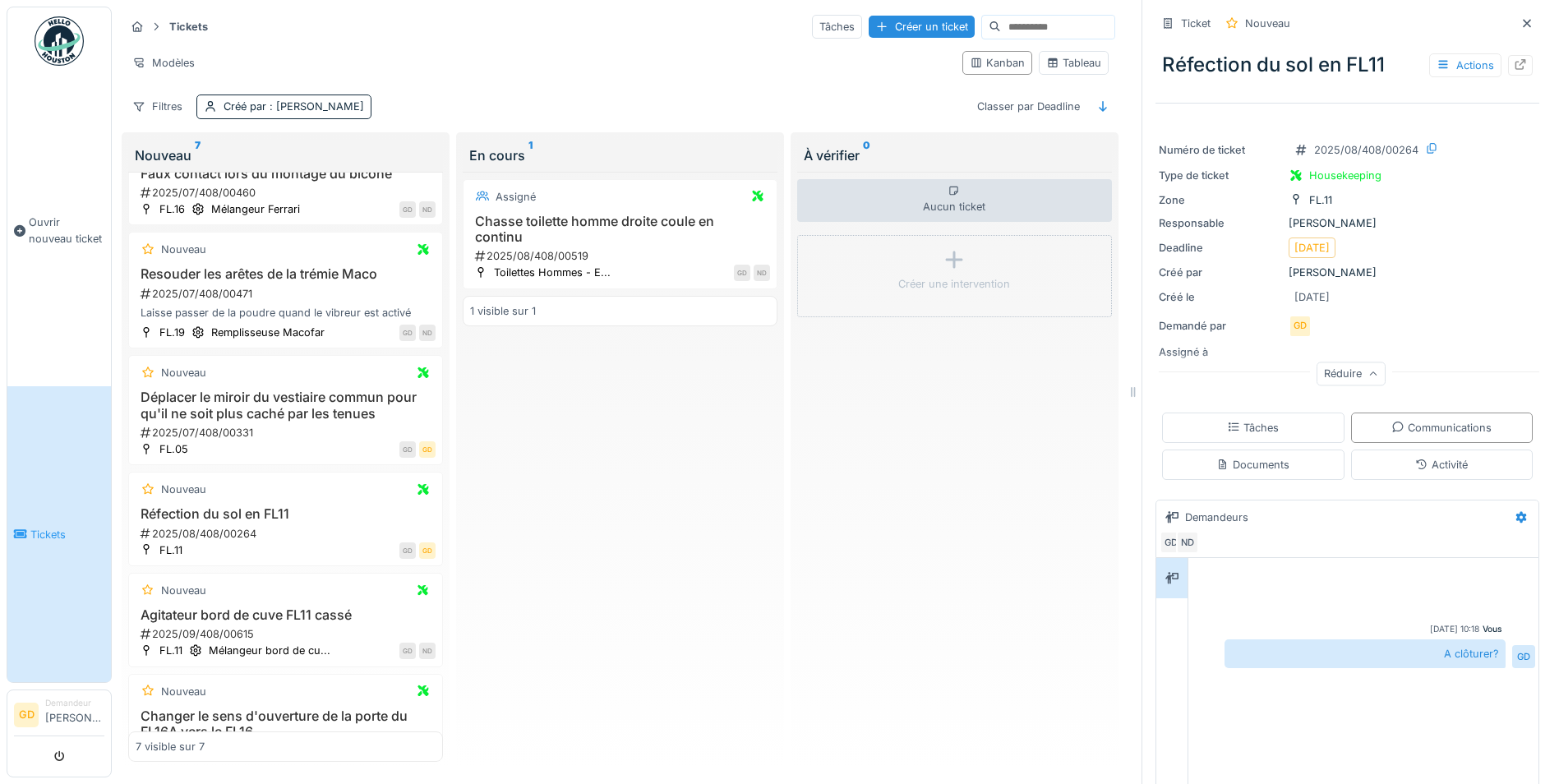
click at [1450, 633] on div "Vous 05/08/2025 10:18" at bounding box center [1363, 629] width 277 height 12
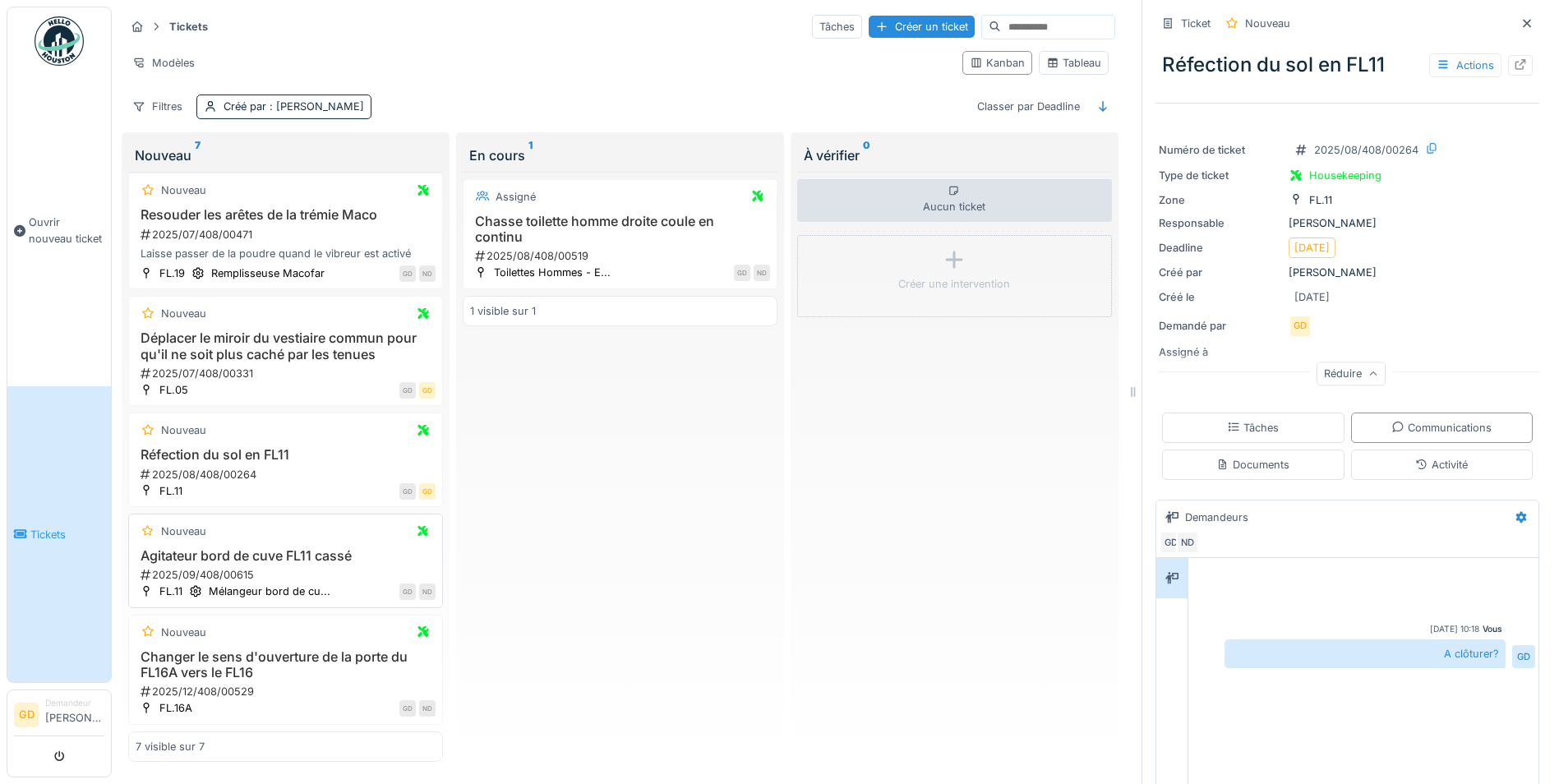
click at [228, 557] on h3 "Agitateur bord de cuve FL11 cassé" at bounding box center [285, 555] width 300 height 16
